Goal: Information Seeking & Learning: Learn about a topic

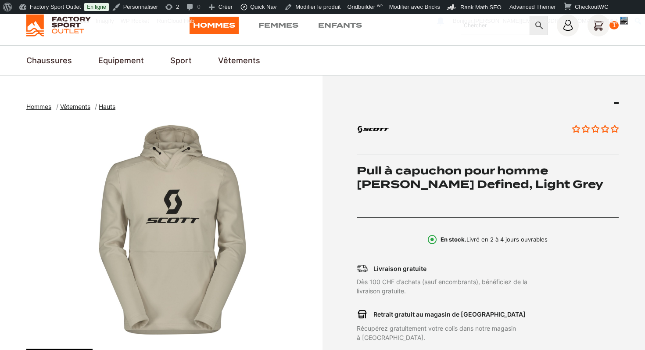
scroll to position [31, 0]
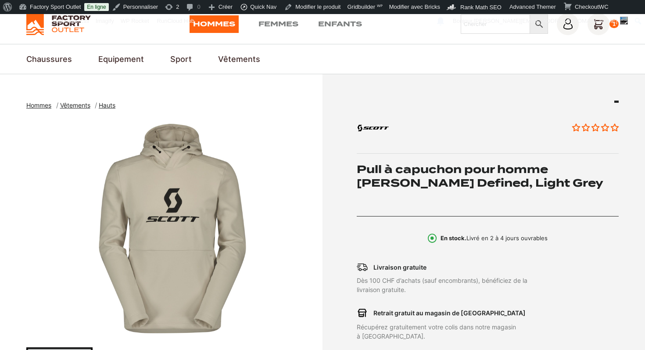
click at [452, 170] on h1 "Pull à capuchon pour homme [PERSON_NAME] Defined, Light Grey" at bounding box center [488, 175] width 263 height 27
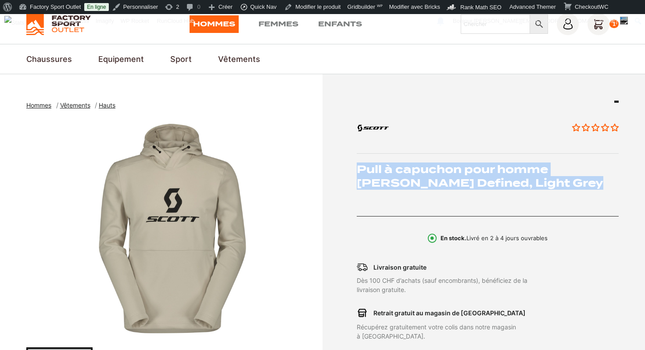
click at [452, 170] on h1 "Pull à capuchon pour homme [PERSON_NAME] Defined, Light Grey" at bounding box center [488, 175] width 263 height 27
copy div "Pull à capuchon pour homme [PERSON_NAME] Defined, Light Grey"
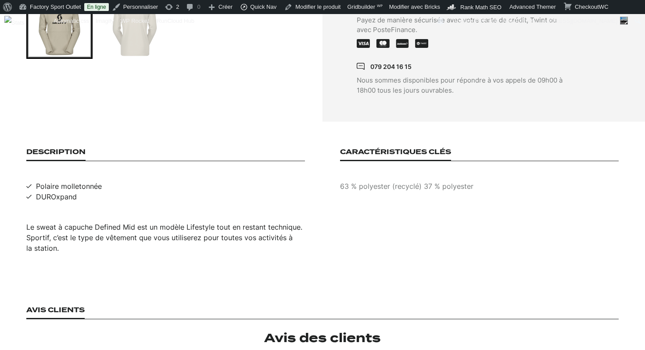
scroll to position [393, 0]
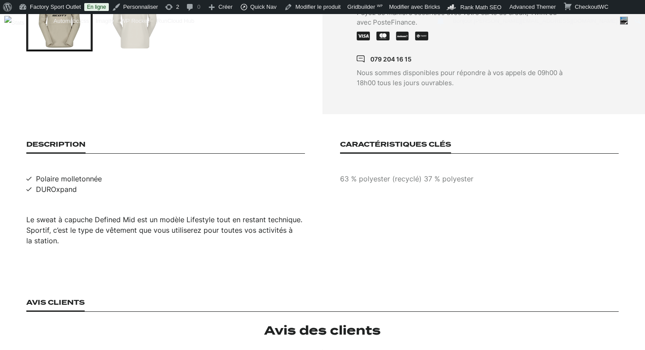
click at [188, 214] on div "Le sweat à capuche Defined Mid est un modèle Lifestyle tout en restant techniqu…" at bounding box center [165, 230] width 279 height 32
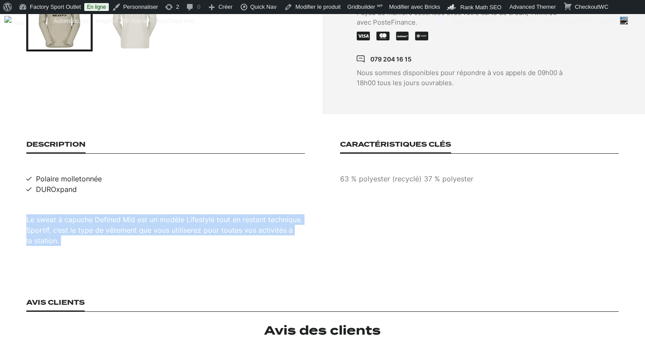
click at [188, 214] on div "Le sweat à capuche Defined Mid est un modèle Lifestyle tout en restant techniqu…" at bounding box center [165, 230] width 279 height 32
copy div "Le sweat à capuche Defined Mid est un modèle Lifestyle tout en restant techniqu…"
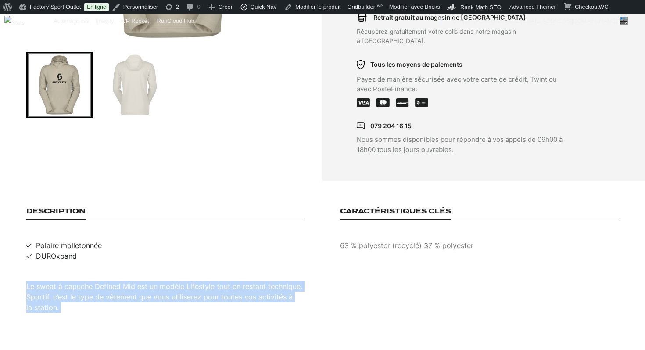
scroll to position [177, 0]
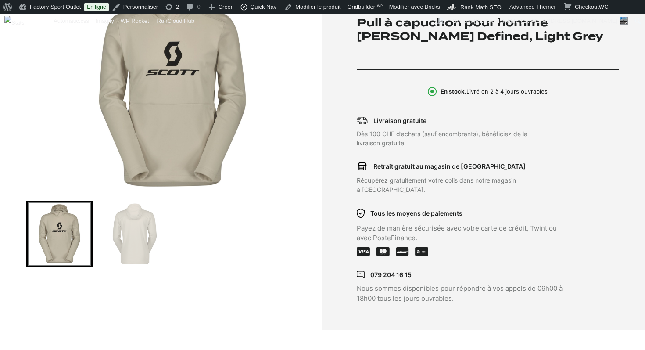
click at [186, 94] on img "1 of 2" at bounding box center [172, 82] width 292 height 220
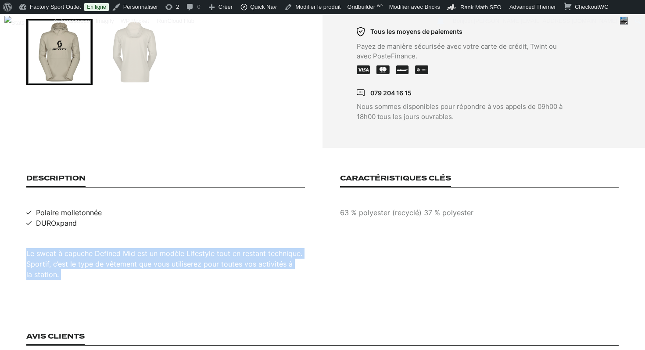
scroll to position [414, 0]
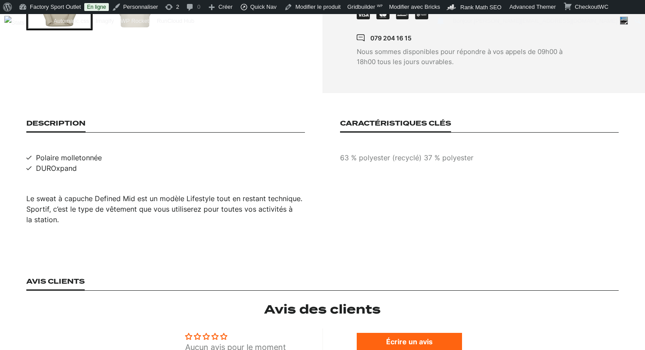
click at [90, 152] on span "Polaire molletonnée" at bounding box center [69, 157] width 66 height 11
copy span "Polaire molletonnée"
click at [72, 163] on span "DUROxpand" at bounding box center [56, 168] width 41 height 11
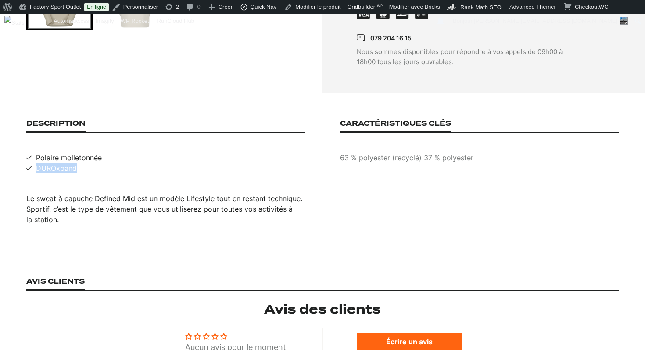
click at [72, 163] on span "DUROxpand" at bounding box center [56, 168] width 41 height 11
copy div "DUROxpand"
click at [448, 152] on p "63 % polyester (recyclé) 37 % polyester" at bounding box center [479, 157] width 279 height 11
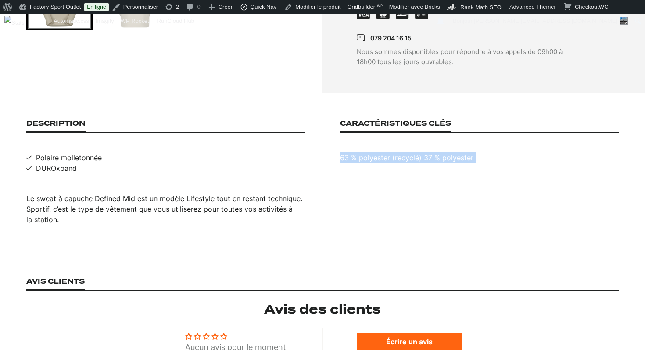
click at [448, 152] on p "63 % polyester (recyclé) 37 % polyester" at bounding box center [479, 157] width 279 height 11
copy p "63 % polyester (recyclé) 37 % polyester"
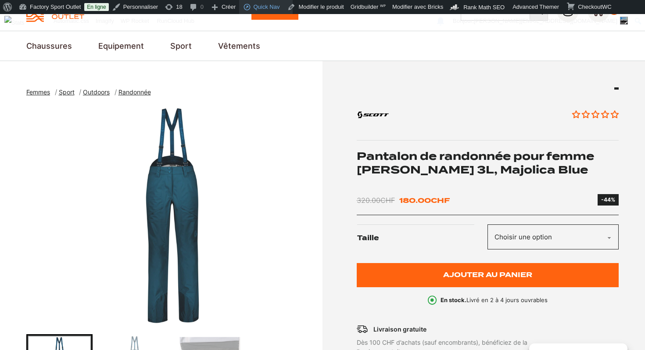
scroll to position [39, 0]
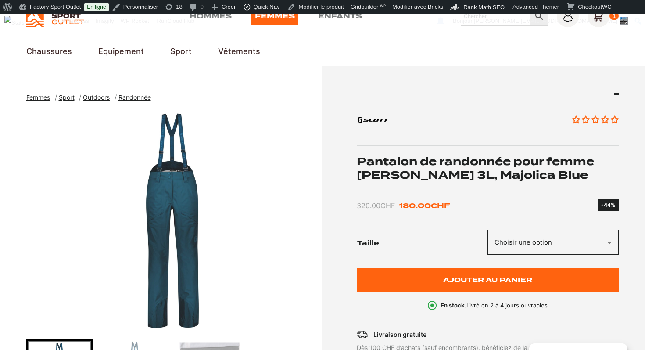
click at [519, 169] on h1 "Pantalon de randonnée pour femme [PERSON_NAME] 3L, Majolica Blue" at bounding box center [488, 168] width 263 height 27
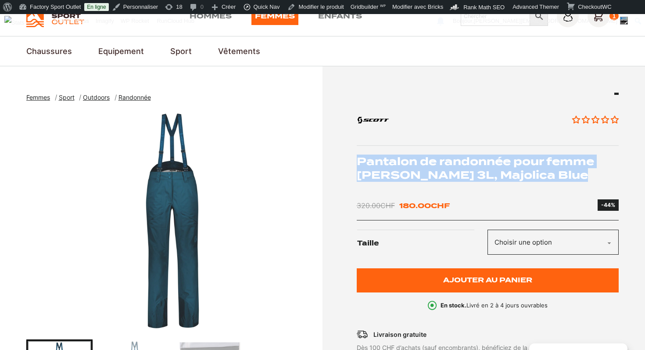
click at [519, 169] on h1 "Pantalon de randonnée pour femme [PERSON_NAME] 3L, Majolica Blue" at bounding box center [488, 168] width 263 height 27
copy div "Pantalon de randonnée pour femme [PERSON_NAME] 3L, Majolica Blue"
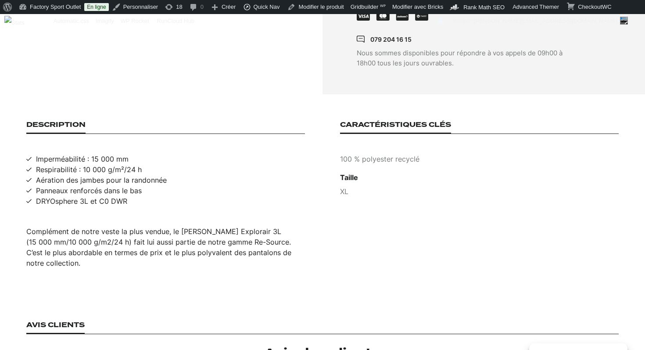
scroll to position [504, 0]
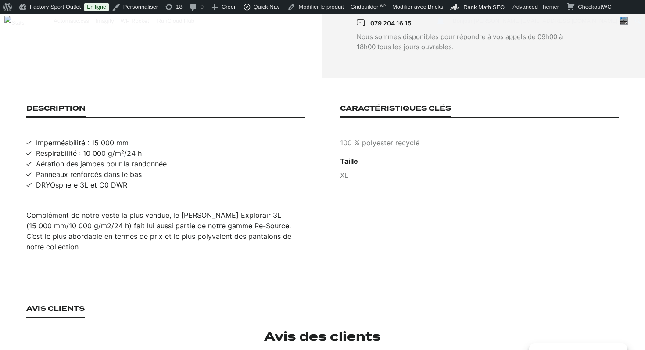
click at [252, 211] on div "Complément de notre veste la plus vendue, le [PERSON_NAME] Explorair 3L (15 000…" at bounding box center [165, 231] width 279 height 42
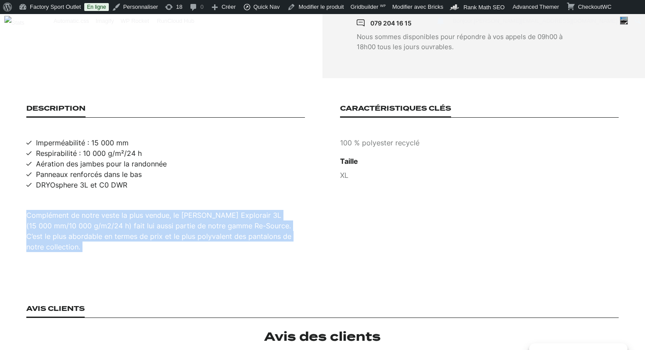
click at [252, 211] on div "Complément de notre veste la plus vendue, le [PERSON_NAME] Explorair 3L (15 000…" at bounding box center [165, 231] width 279 height 42
copy div "Complément de notre veste la plus vendue, le [PERSON_NAME] Explorair 3L (15 000…"
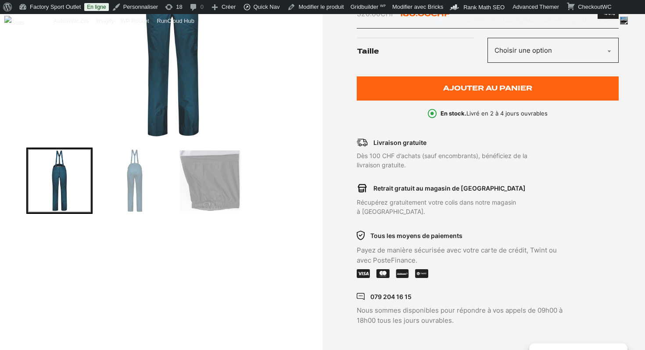
scroll to position [72, 0]
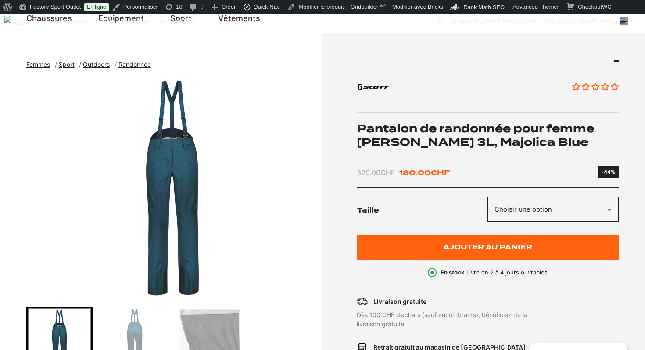
click at [170, 173] on img "1 of 3" at bounding box center [172, 188] width 292 height 220
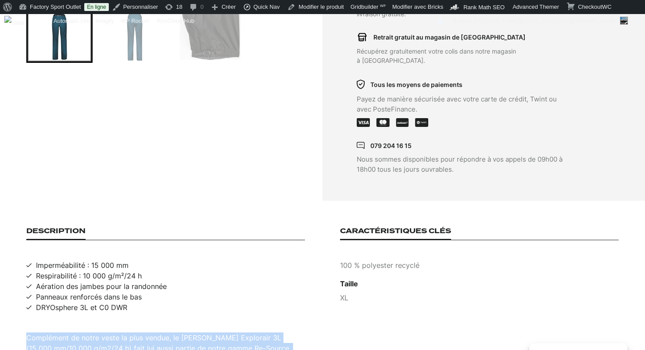
scroll to position [428, 0]
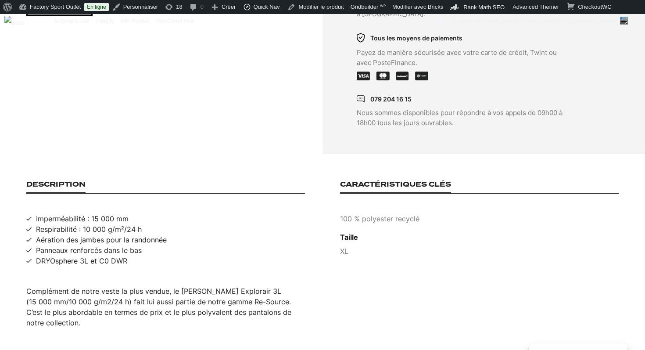
click at [107, 213] on span "Imperméabilité : 15 000 mm" at bounding box center [82, 218] width 93 height 11
copy span "Imperméabilité : 15 000 mm"
click at [100, 224] on span "Respirabilité : 10 000 g/m²/24 h" at bounding box center [89, 229] width 106 height 11
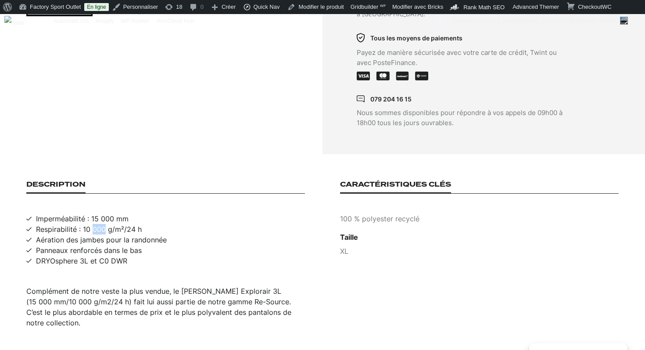
click at [100, 224] on span "Respirabilité : 10 000 g/m²/24 h" at bounding box center [89, 229] width 106 height 11
copy span "Respirabilité : 10 000 g/m²/24 h"
click at [104, 234] on span "Aération des jambes pour la randonnée" at bounding box center [101, 239] width 131 height 11
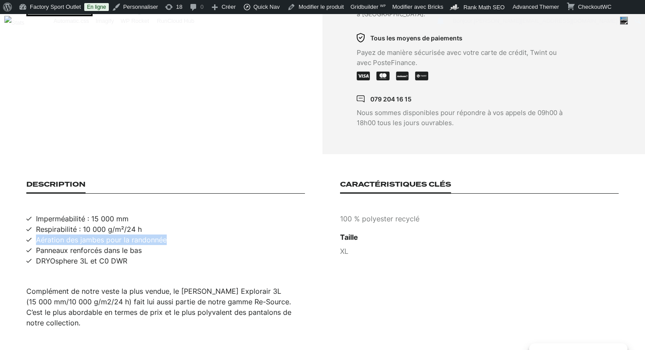
click at [104, 234] on span "Aération des jambes pour la randonnée" at bounding box center [101, 239] width 131 height 11
copy span "Aération des jambes pour la randonnée"
click at [102, 245] on span "Panneaux renforcés dans le bas" at bounding box center [89, 250] width 106 height 11
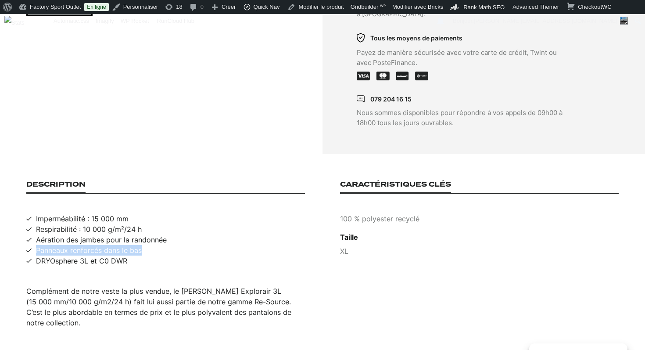
copy span "Panneaux renforcés dans le bas"
click at [112, 256] on span "DRYOsphere 3L et C0 DWR" at bounding box center [81, 261] width 91 height 11
copy span "DRYOsphere 3L et C0 DWR"
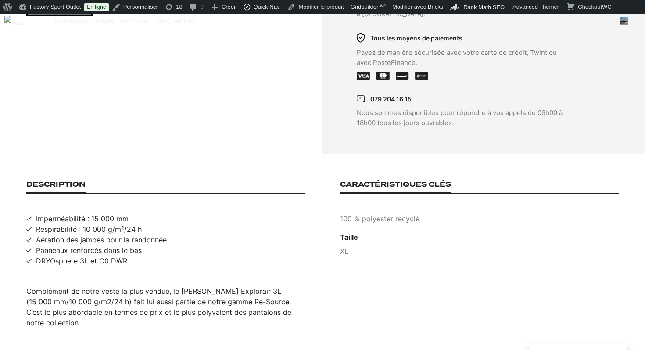
click at [396, 213] on p "100 % polyester recyclé" at bounding box center [479, 218] width 279 height 11
copy p "100 % polyester recyclé"
